Goal: Task Accomplishment & Management: Use online tool/utility

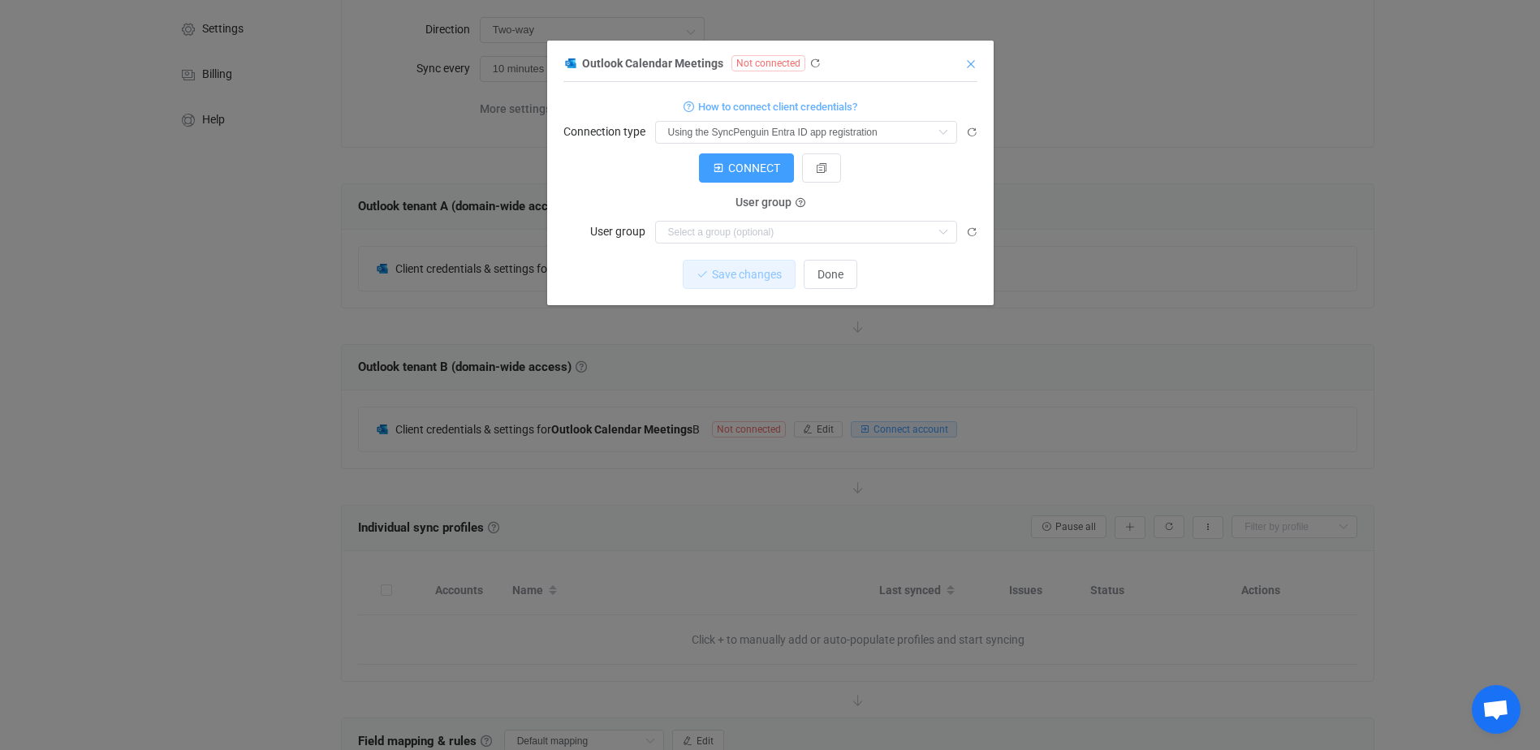
scroll to position [140, 0]
click at [968, 65] on icon "Close" at bounding box center [970, 64] width 13 height 13
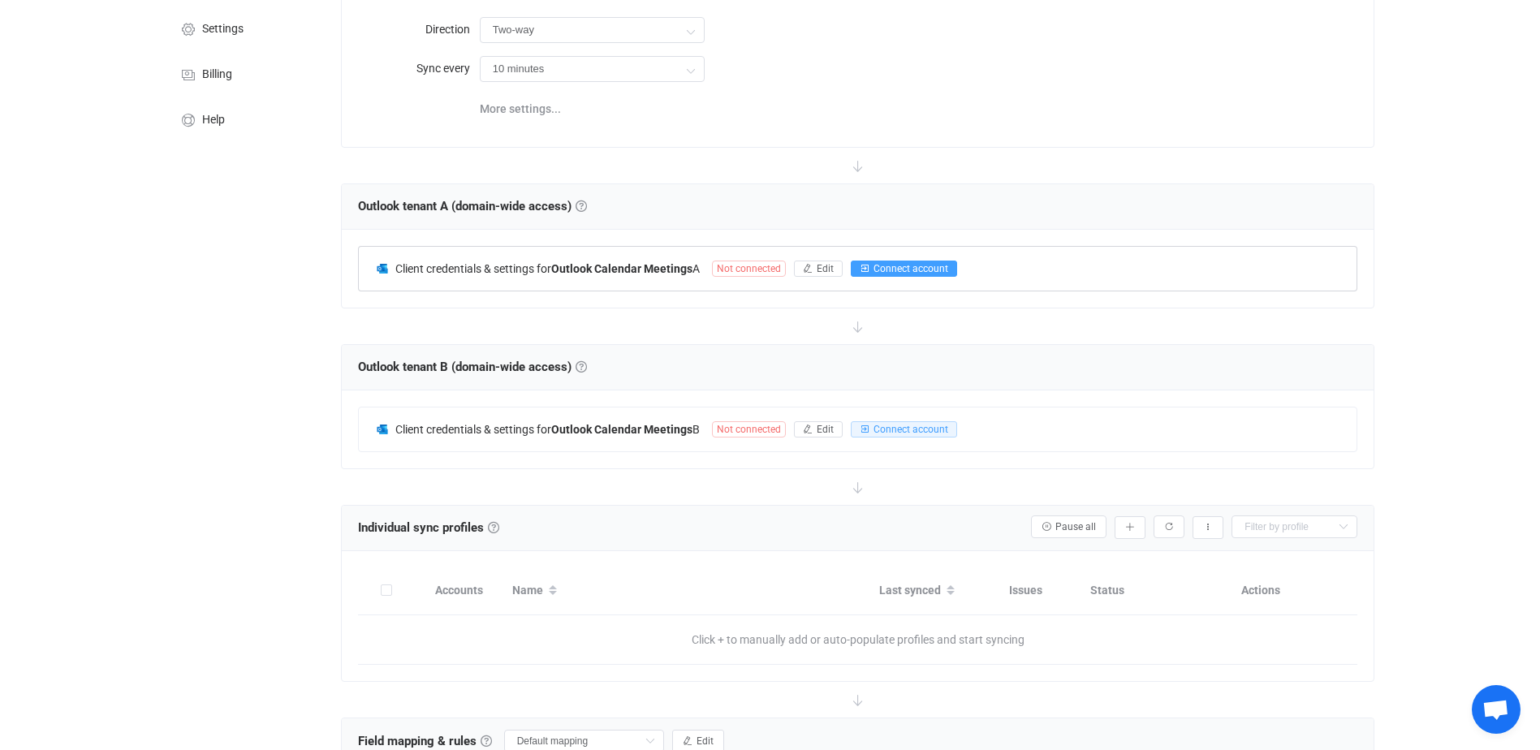
click at [928, 269] on span "Connect account" at bounding box center [910, 268] width 75 height 11
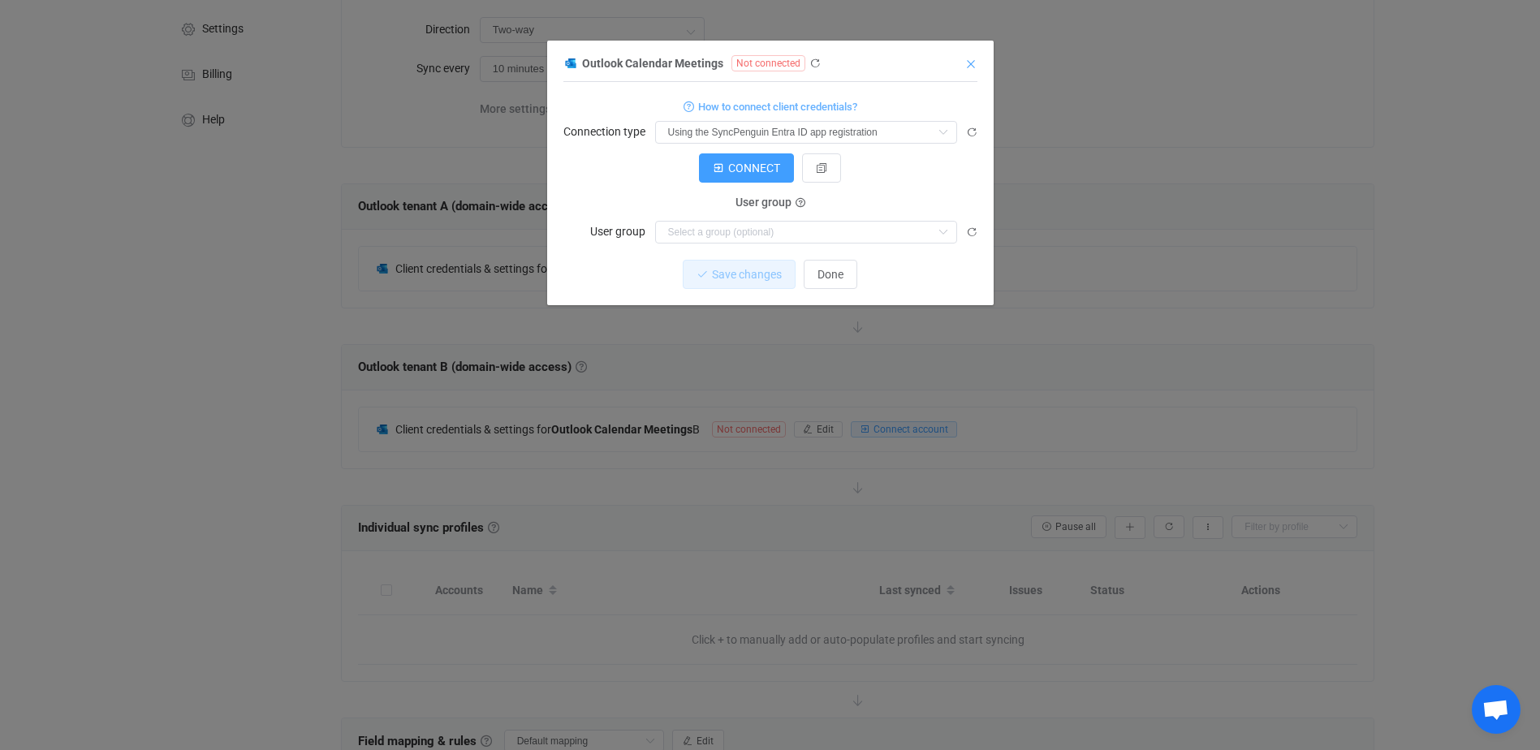
click at [976, 67] on icon "Close" at bounding box center [970, 64] width 13 height 13
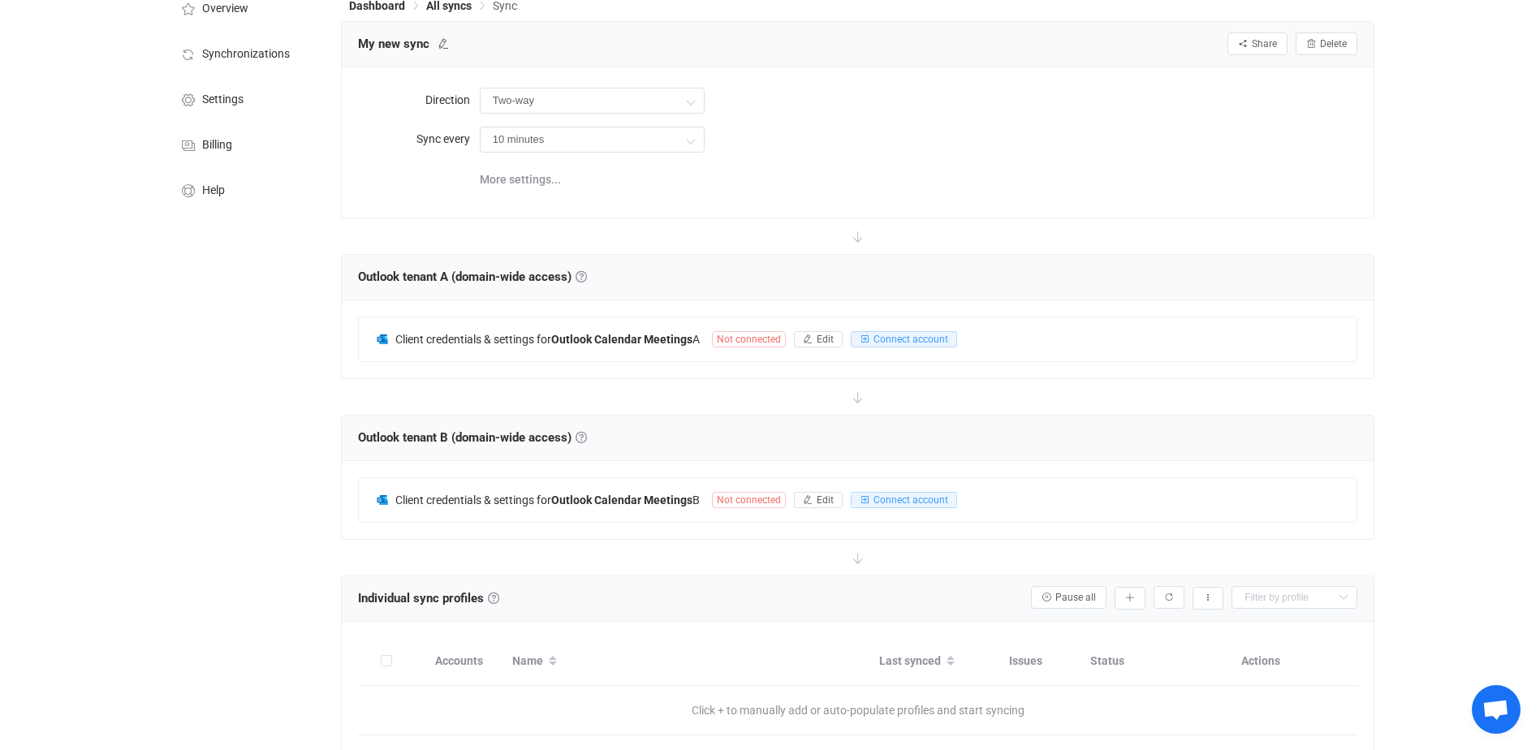
scroll to position [0, 0]
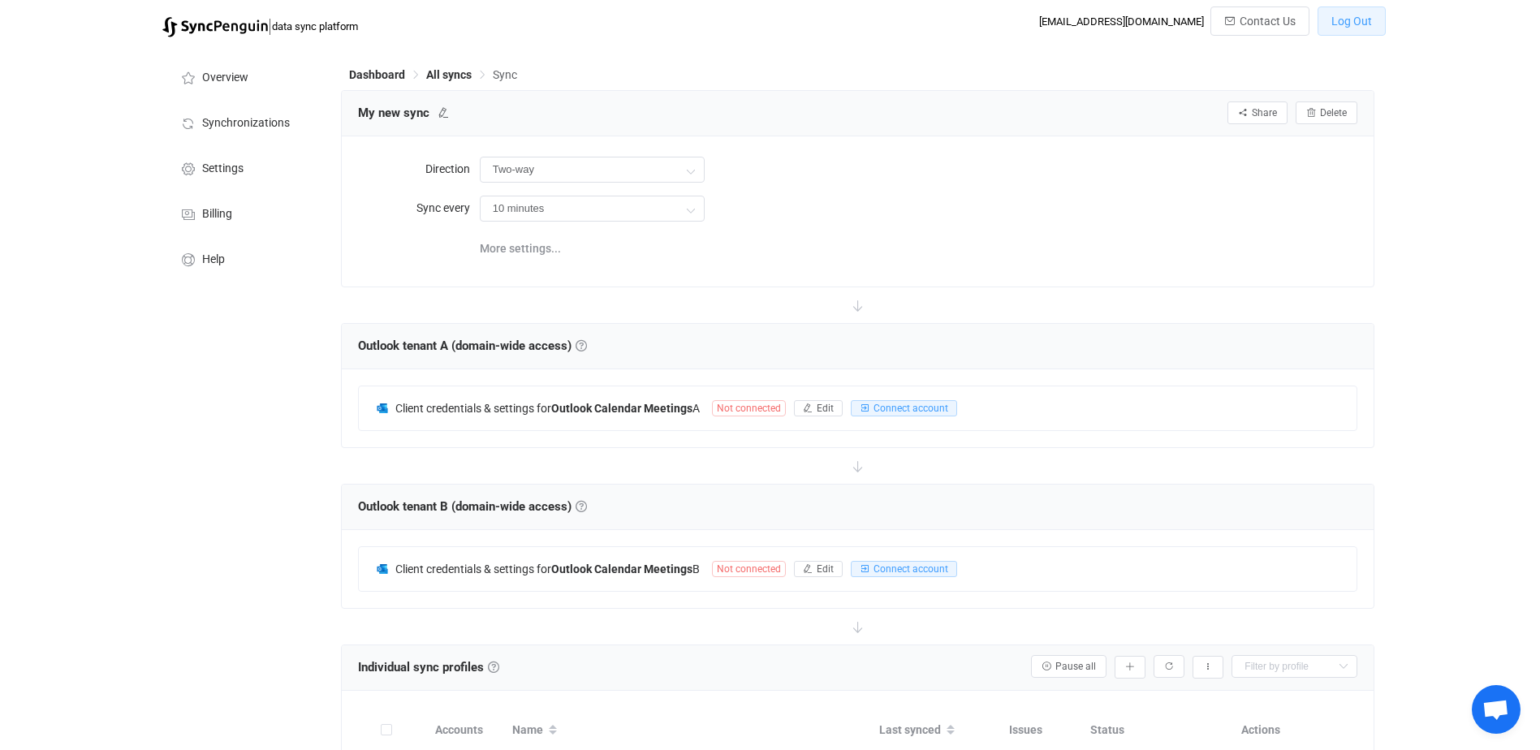
click at [1347, 22] on span "Log Out" at bounding box center [1351, 21] width 41 height 13
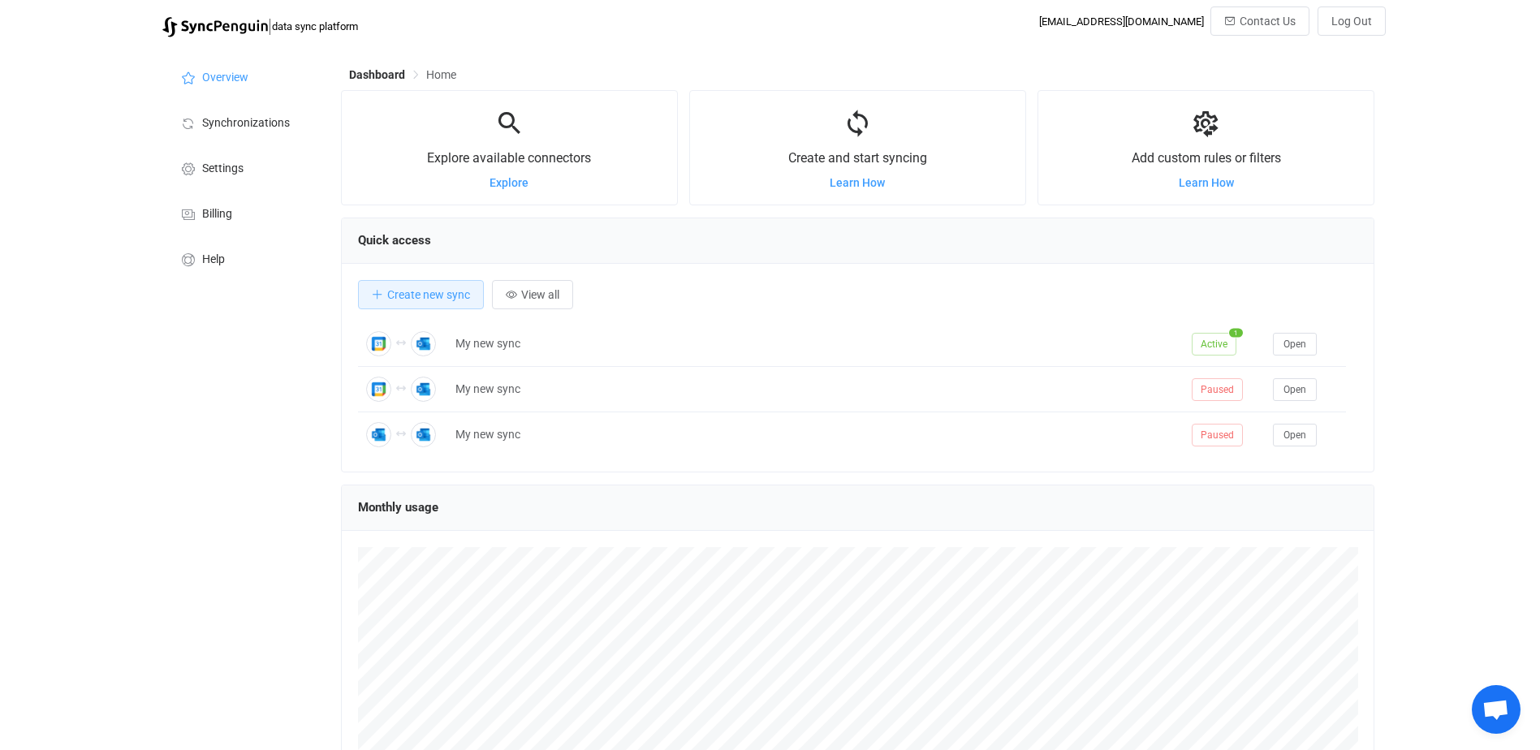
scroll to position [315, 1033]
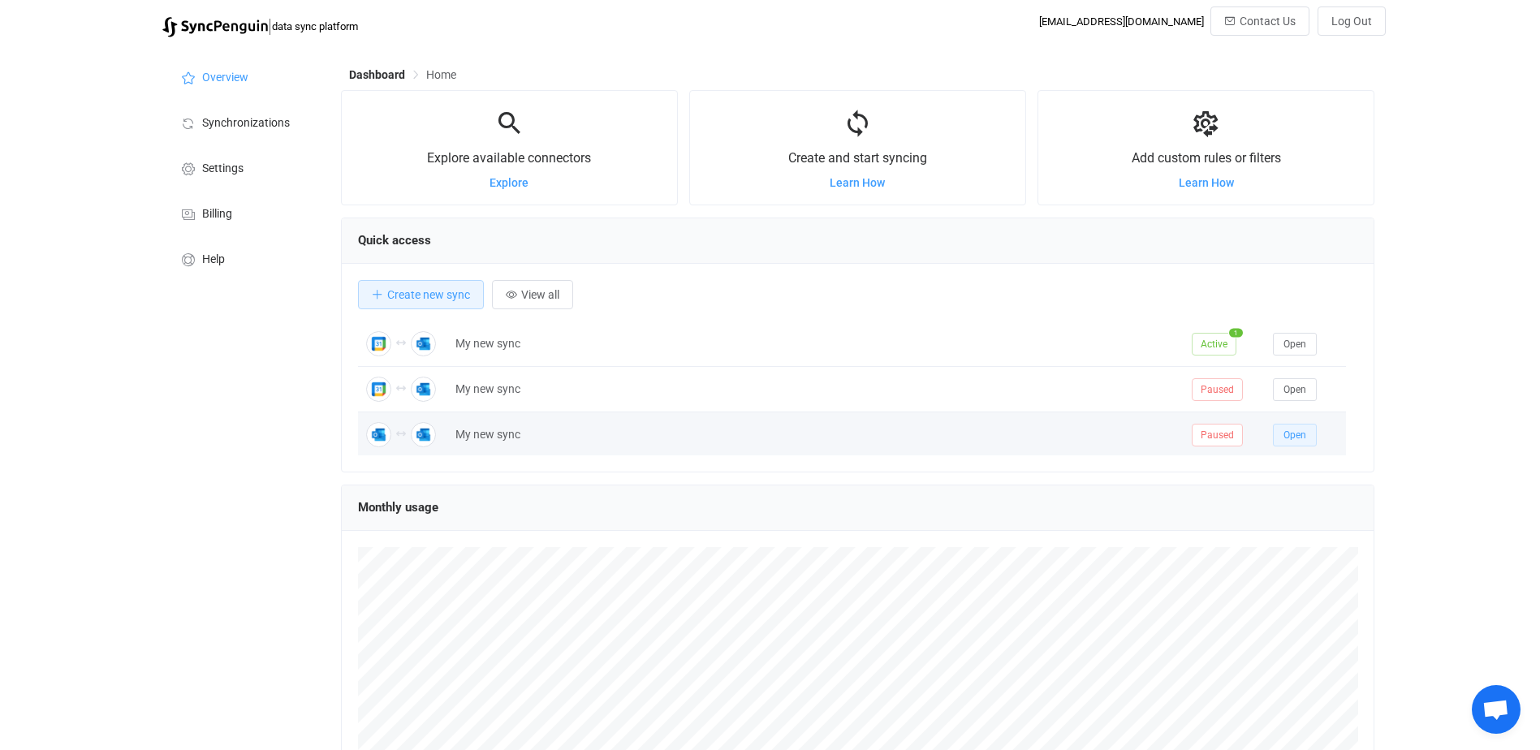
click at [1291, 442] on button "Open" at bounding box center [1295, 435] width 44 height 23
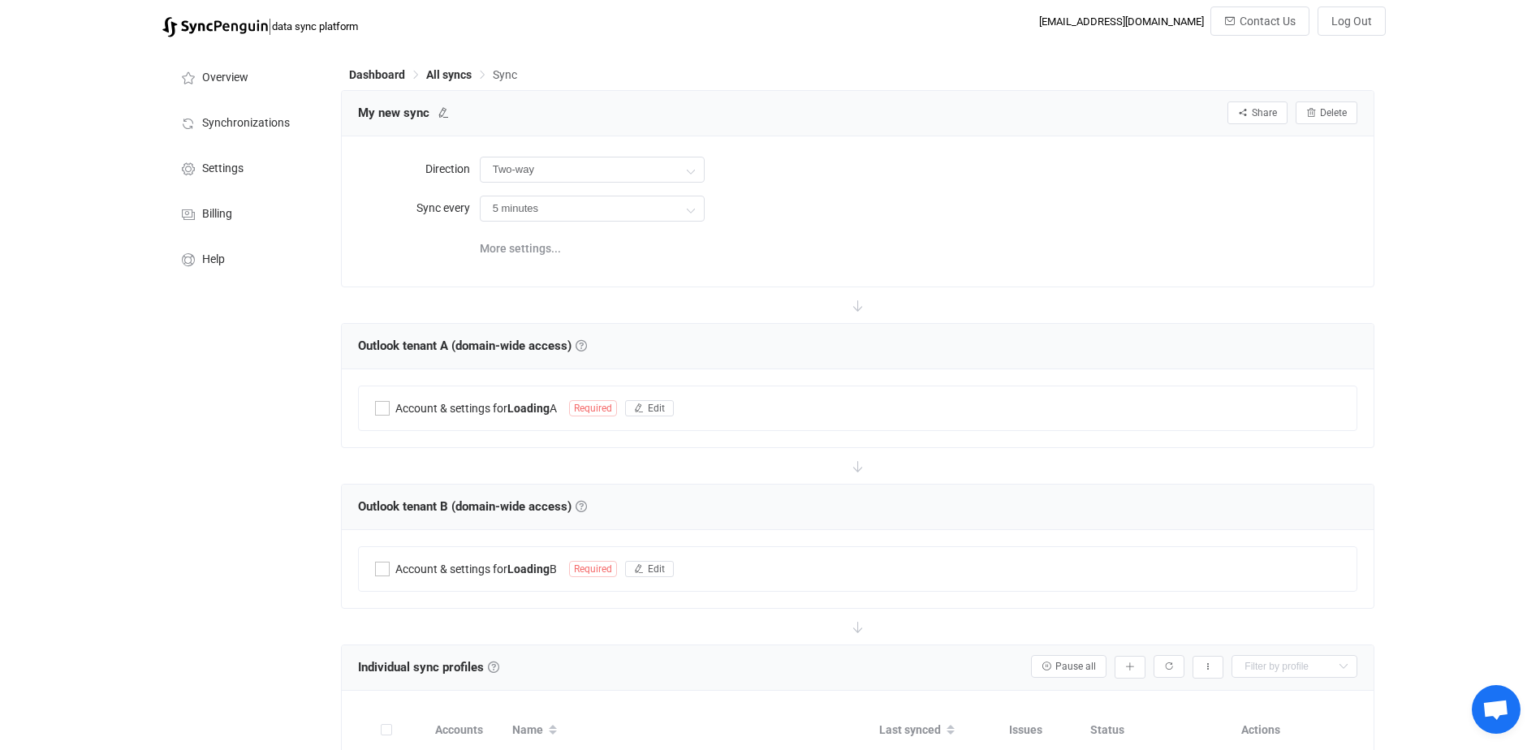
type input "10 minutes"
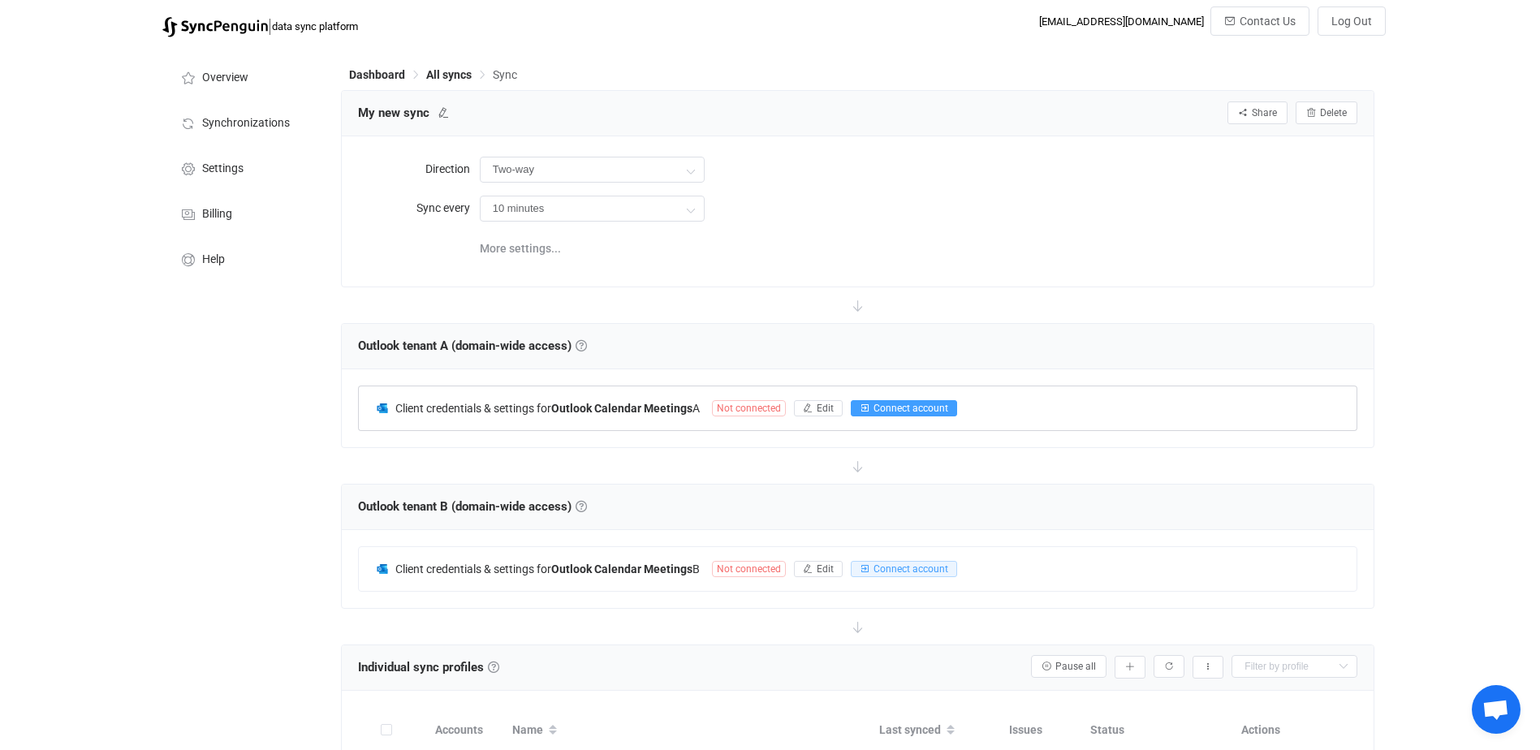
click at [942, 403] on span "Connect account" at bounding box center [910, 408] width 75 height 11
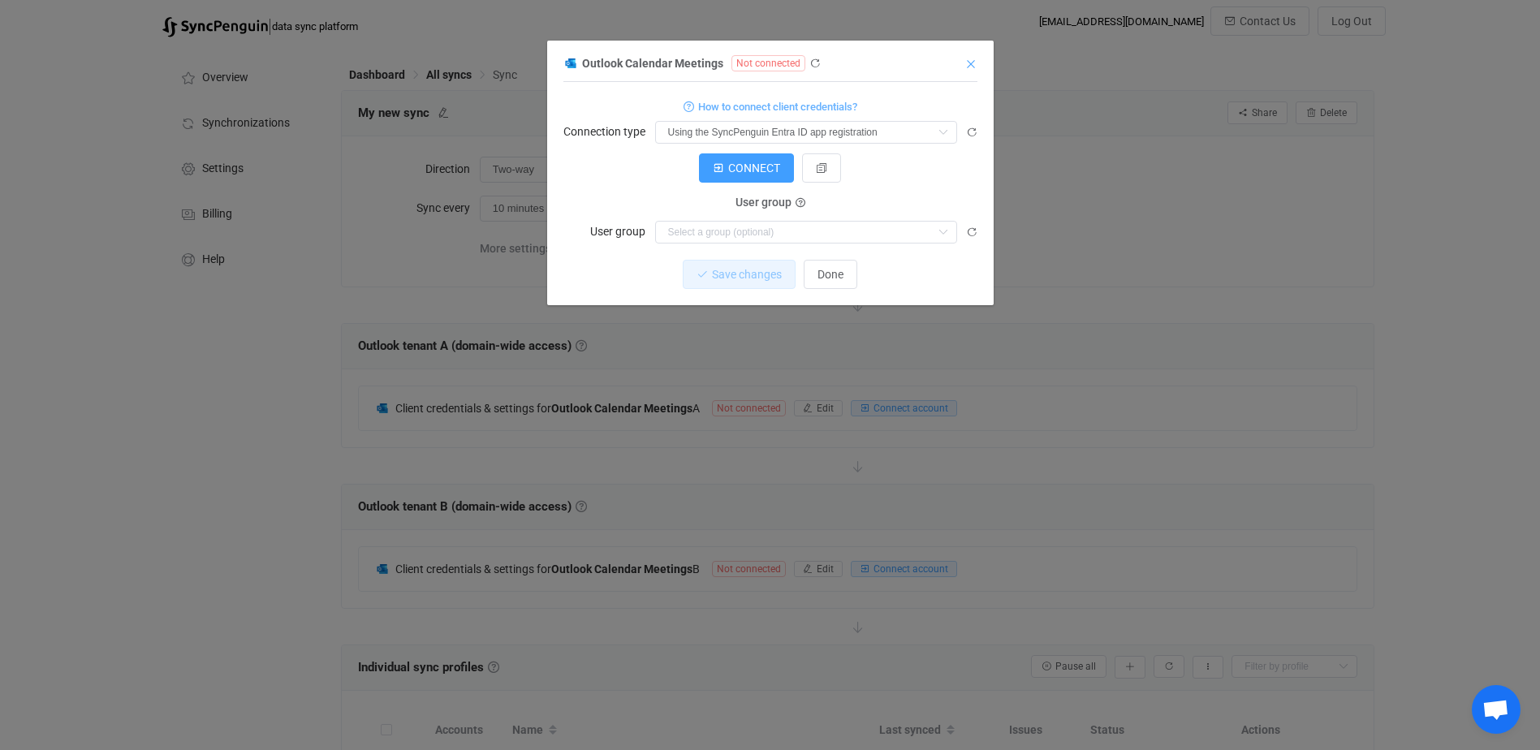
click at [973, 63] on icon "Close" at bounding box center [970, 64] width 13 height 13
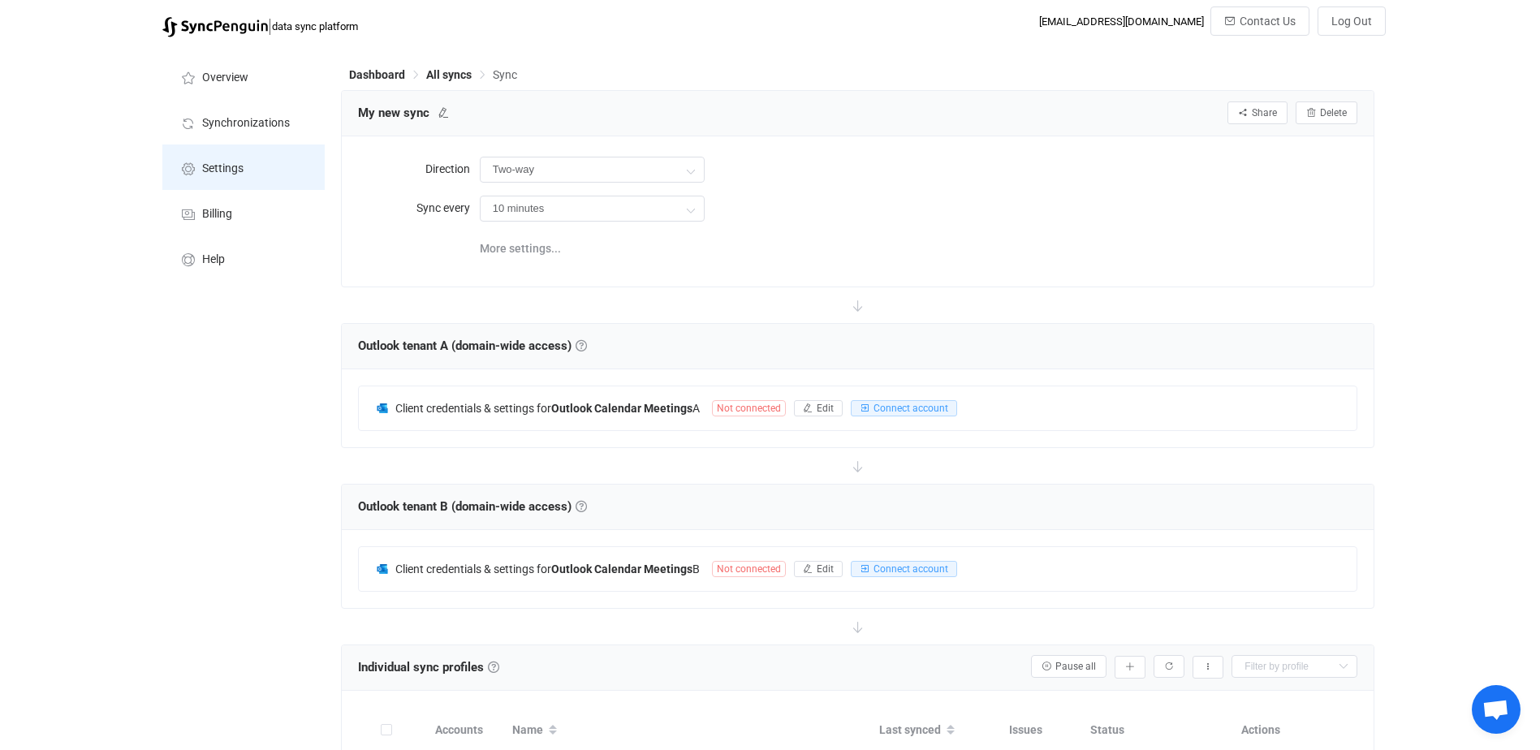
click at [218, 169] on span "Settings" at bounding box center [222, 168] width 41 height 13
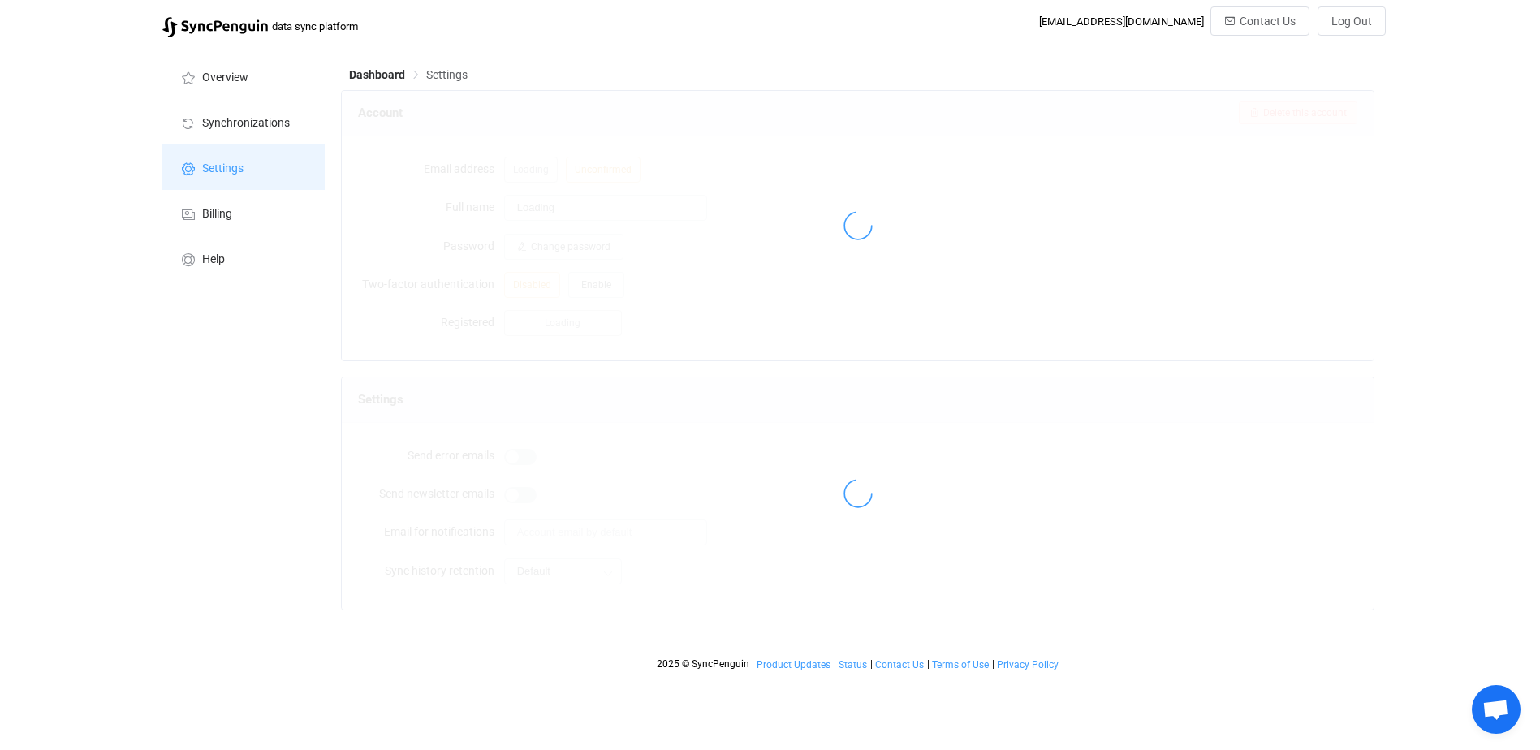
type input "WAE"
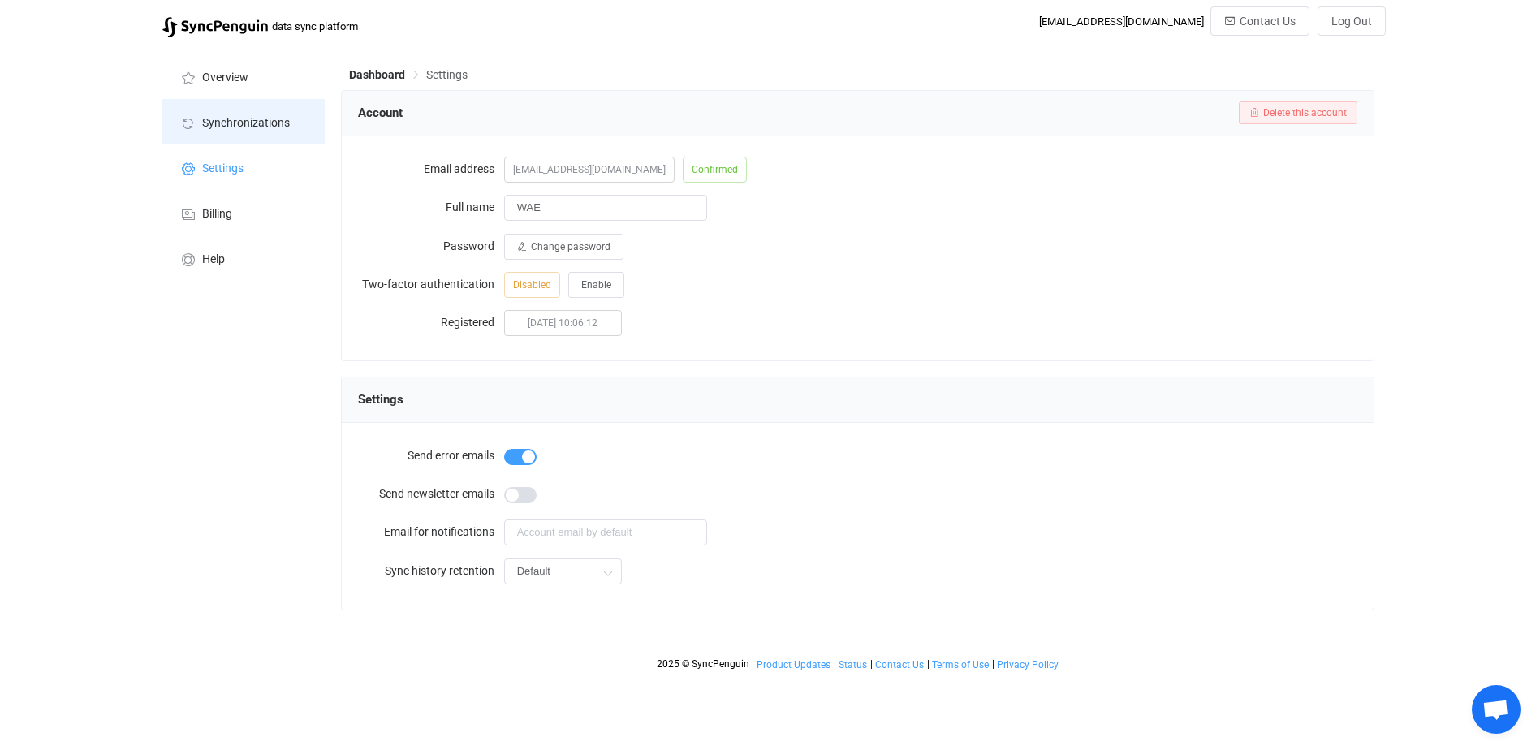
click at [256, 119] on span "Synchronizations" at bounding box center [246, 123] width 88 height 13
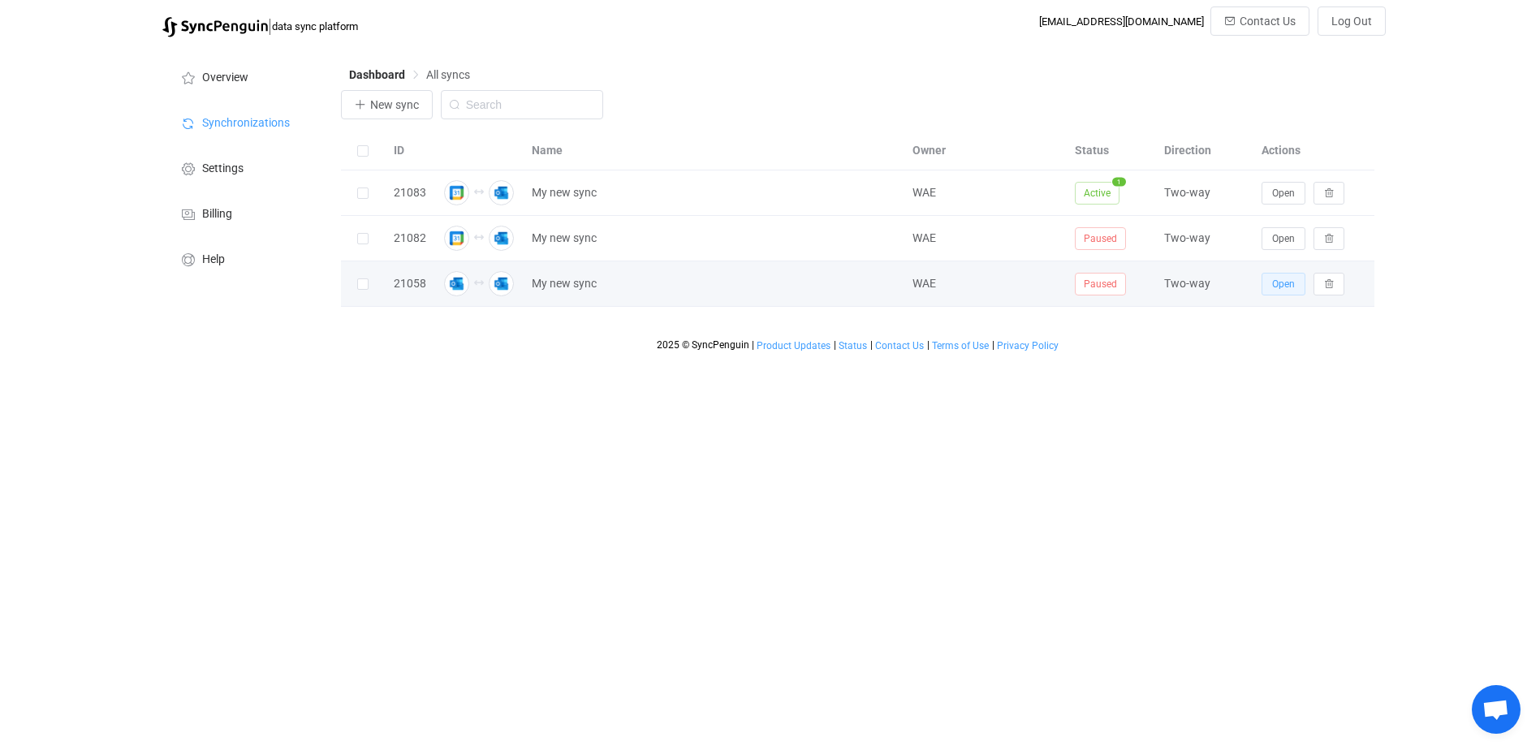
click at [1286, 290] on span "Open" at bounding box center [1283, 283] width 23 height 11
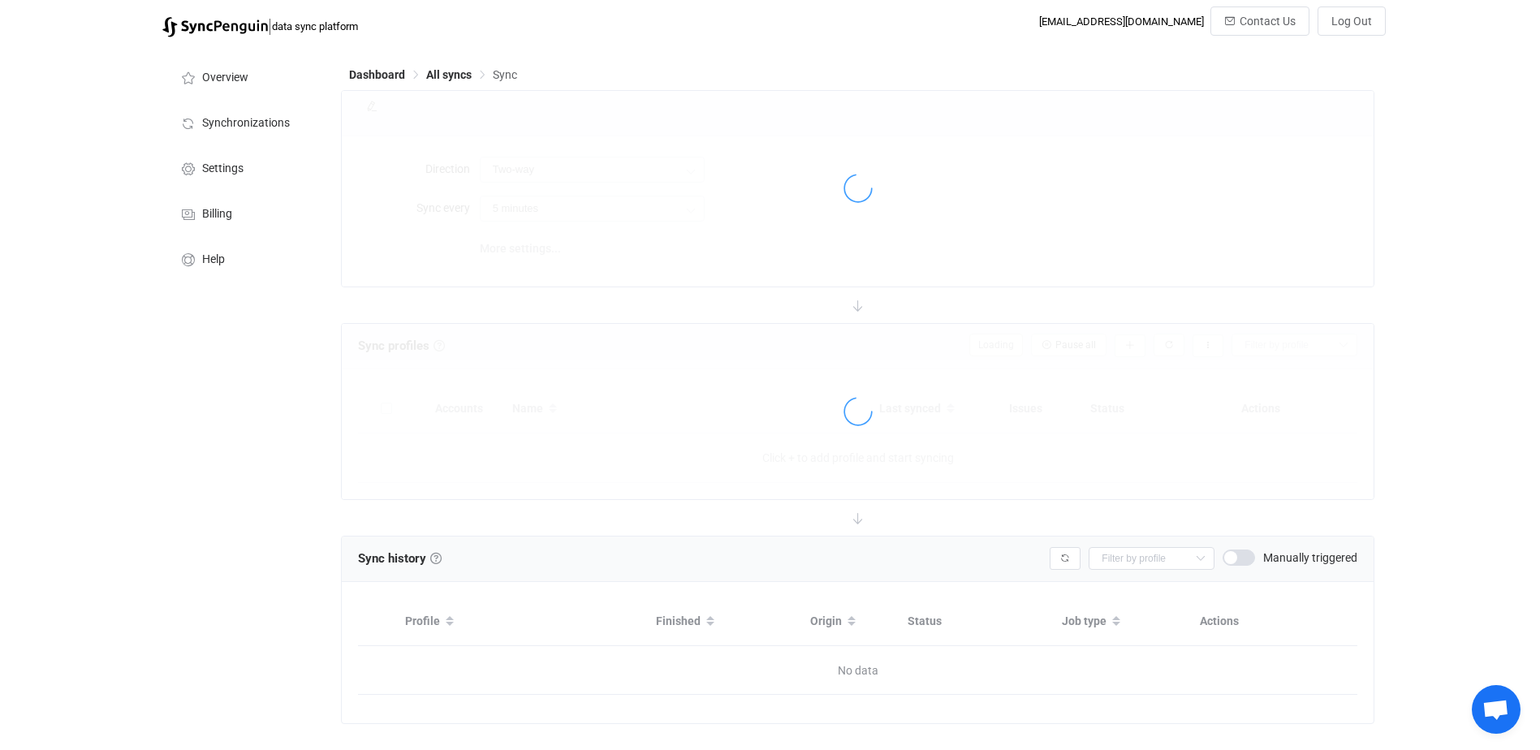
type input "10 minutes"
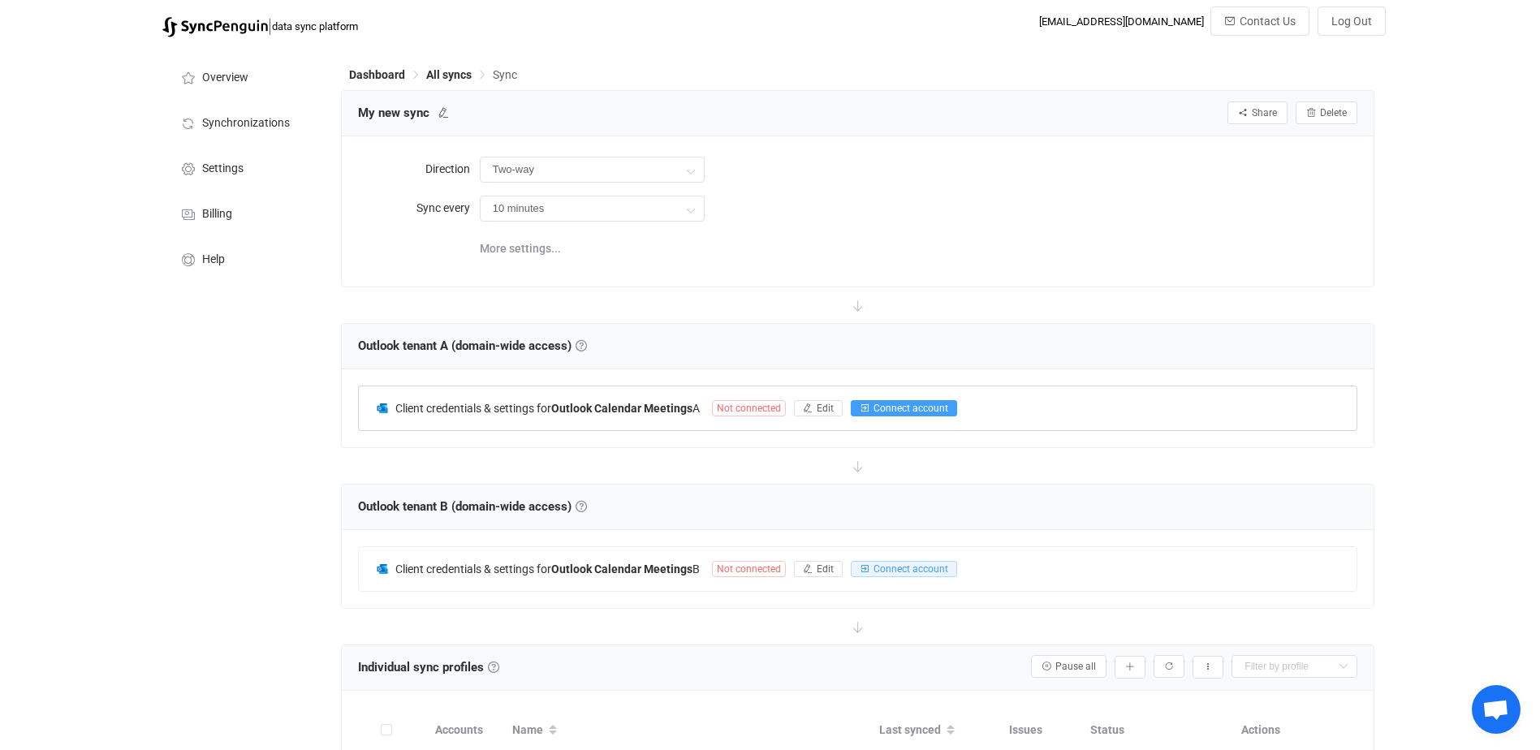
click at [919, 403] on span "Connect account" at bounding box center [910, 408] width 75 height 11
